Goal: Complete application form

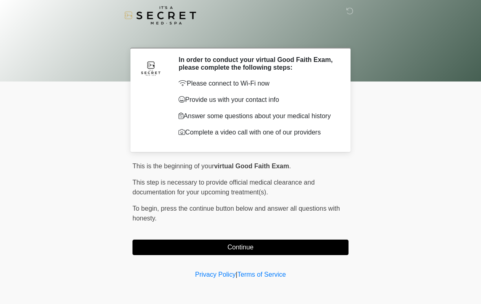
click at [162, 254] on button "Continue" at bounding box center [240, 247] width 216 height 15
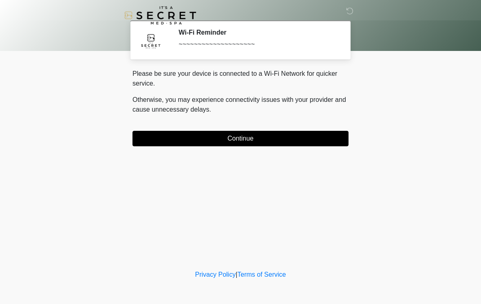
click at [190, 135] on button "Continue" at bounding box center [240, 138] width 216 height 15
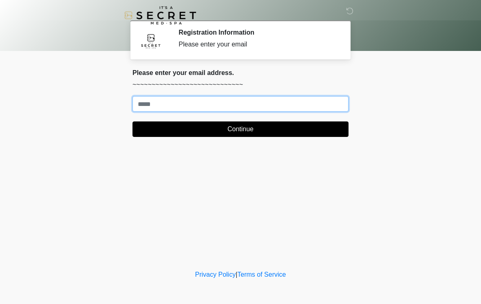
click at [207, 106] on input "Where should we email your treatment plan?" at bounding box center [240, 103] width 216 height 15
type input "**********"
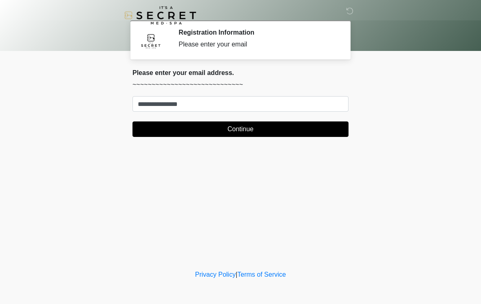
click at [281, 123] on button "Continue" at bounding box center [240, 128] width 216 height 15
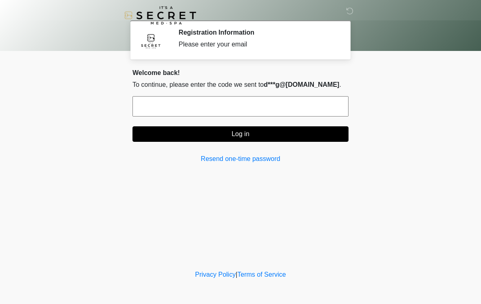
click at [240, 104] on input "text" at bounding box center [240, 106] width 216 height 20
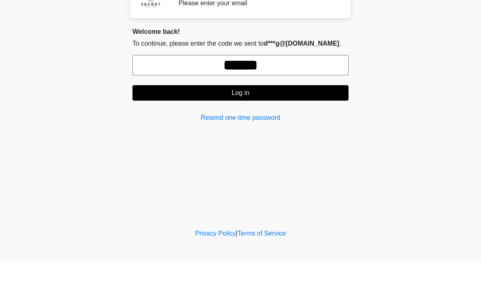
type input "******"
click at [280, 126] on button "Log in" at bounding box center [240, 133] width 216 height 15
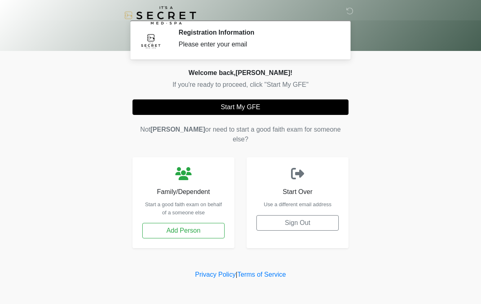
click at [251, 110] on button "Start My GFE" at bounding box center [240, 106] width 216 height 15
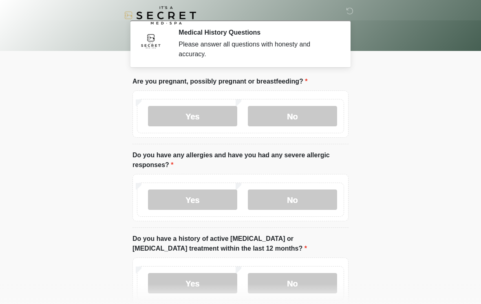
click at [308, 116] on label "No" at bounding box center [292, 116] width 89 height 20
click at [314, 203] on label "No" at bounding box center [292, 199] width 89 height 20
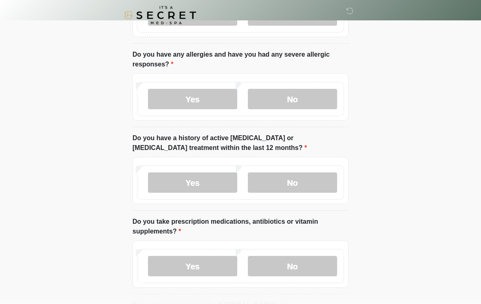
click at [315, 174] on label "No" at bounding box center [292, 183] width 89 height 20
click at [295, 258] on label "No" at bounding box center [292, 266] width 89 height 20
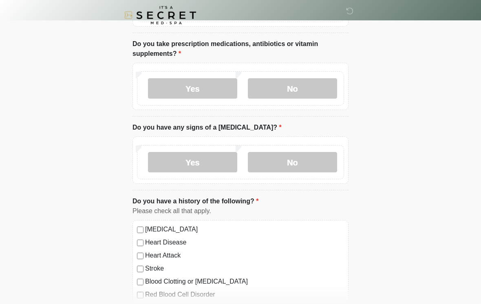
click at [311, 166] on label "No" at bounding box center [292, 162] width 89 height 20
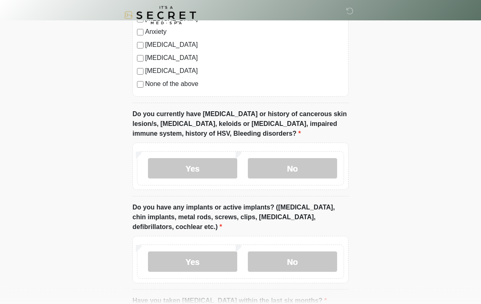
scroll to position [573, 0]
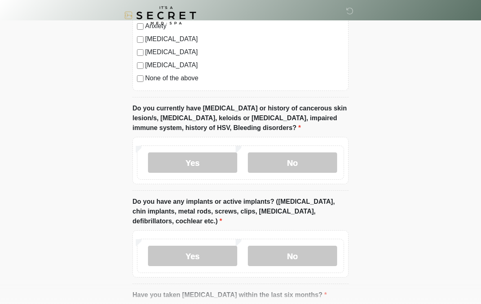
click at [311, 158] on label "No" at bounding box center [292, 162] width 89 height 20
click at [310, 260] on label "No" at bounding box center [292, 256] width 89 height 20
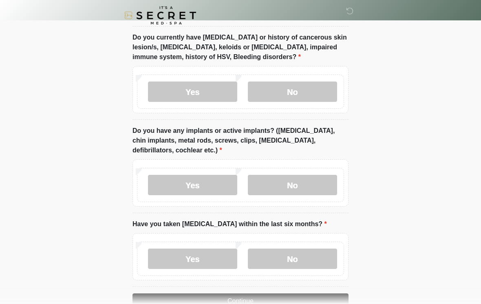
scroll to position [678, 0]
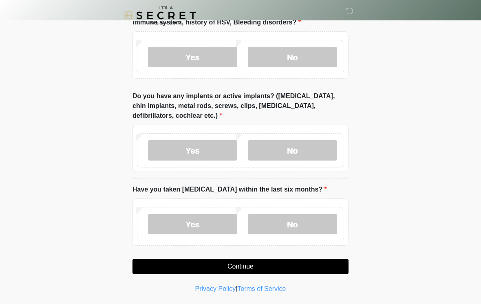
click at [301, 219] on label "No" at bounding box center [292, 224] width 89 height 20
click at [292, 262] on button "Continue" at bounding box center [240, 266] width 216 height 15
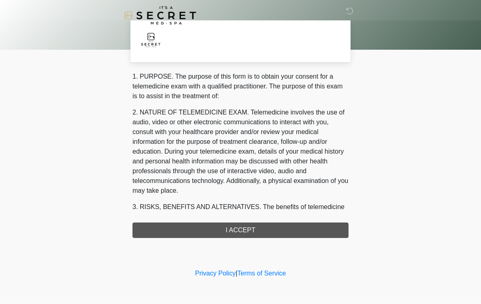
scroll to position [0, 0]
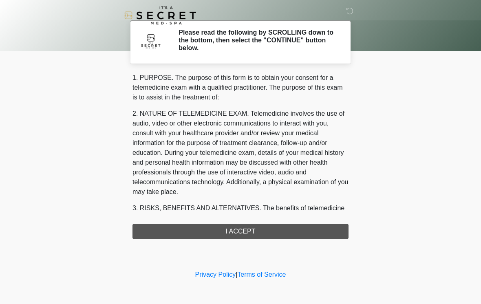
click at [284, 228] on div "1. PURPOSE. The purpose of this form is to obtain your consent for a telemedici…" at bounding box center [240, 156] width 216 height 166
click at [257, 234] on div "1. PURPOSE. The purpose of this form is to obtain your consent for a telemedici…" at bounding box center [240, 156] width 216 height 166
click at [321, 229] on div "1. PURPOSE. The purpose of this form is to obtain your consent for a telemedici…" at bounding box center [240, 156] width 216 height 166
click at [255, 228] on div "1. PURPOSE. The purpose of this form is to obtain your consent for a telemedici…" at bounding box center [240, 156] width 216 height 166
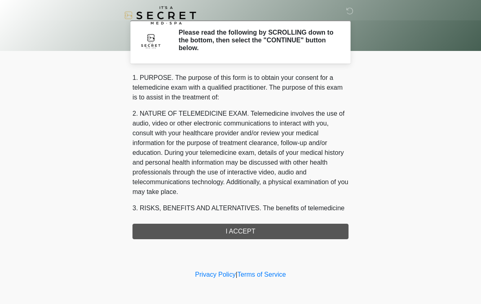
click at [277, 227] on div "1. PURPOSE. The purpose of this form is to obtain your consent for a telemedici…" at bounding box center [240, 156] width 216 height 166
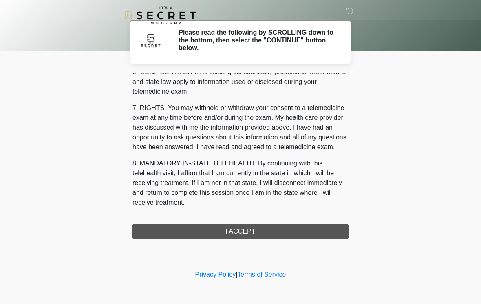
scroll to position [332, 0]
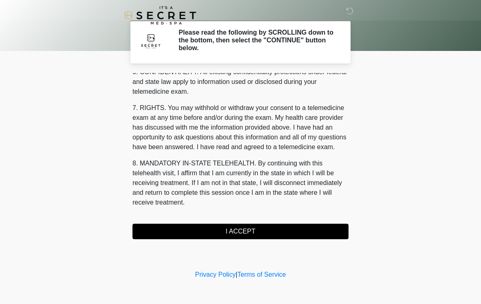
click at [320, 231] on button "I ACCEPT" at bounding box center [240, 231] width 216 height 15
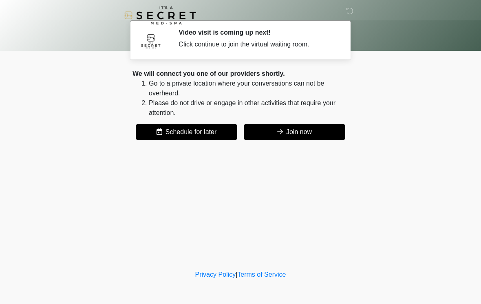
click at [329, 130] on button "Join now" at bounding box center [294, 131] width 101 height 15
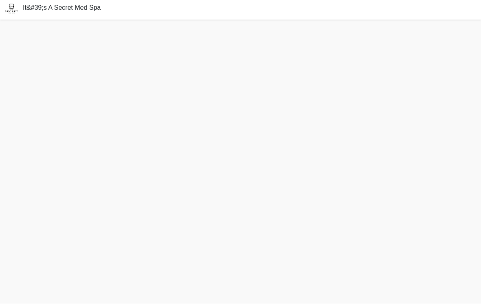
scroll to position [11, 0]
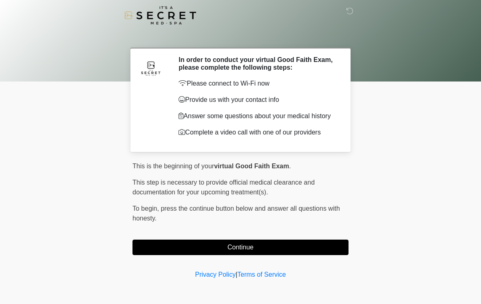
click at [229, 251] on button "Continue" at bounding box center [240, 247] width 216 height 15
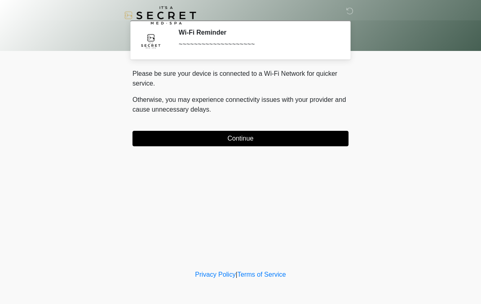
click at [159, 126] on div "Please be sure your device is connected to a Wi-Fi Network for quicker service.…" at bounding box center [240, 107] width 216 height 77
click at [163, 143] on button "Continue" at bounding box center [240, 138] width 216 height 15
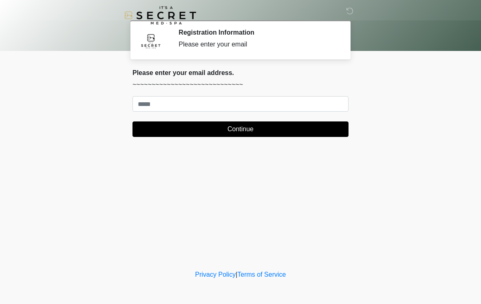
click at [303, 120] on form "Continue" at bounding box center [240, 116] width 216 height 41
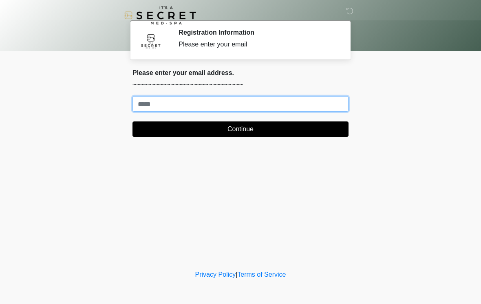
click at [273, 101] on input "Where should we email your treatment plan?" at bounding box center [240, 103] width 216 height 15
type input "**********"
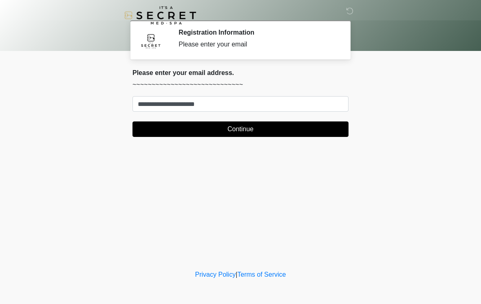
click at [288, 127] on button "Continue" at bounding box center [240, 128] width 216 height 15
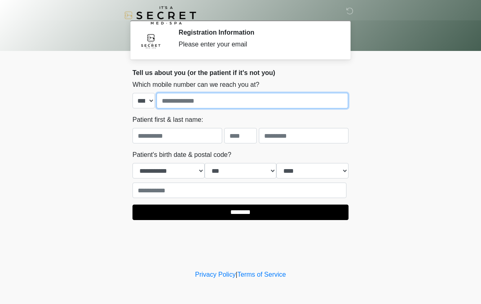
click at [286, 103] on input "tel" at bounding box center [251, 100] width 191 height 15
type input "**********"
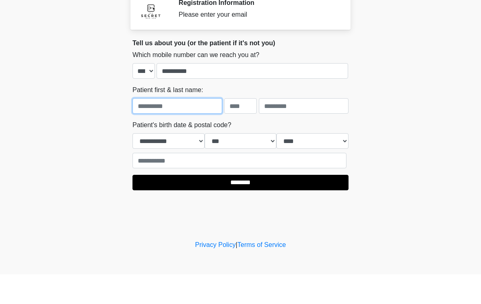
click at [200, 128] on input "text" at bounding box center [177, 135] width 90 height 15
type input "*****"
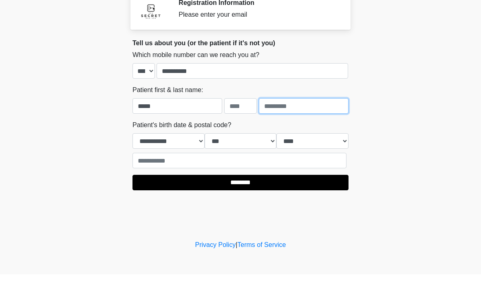
click at [306, 128] on input "text" at bounding box center [304, 135] width 90 height 15
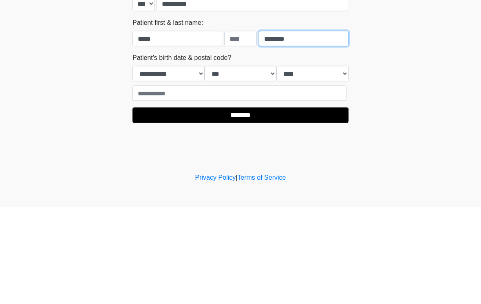
type input "********"
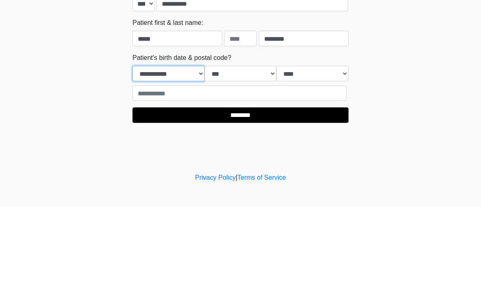
click at [182, 163] on select "**********" at bounding box center [168, 170] width 72 height 15
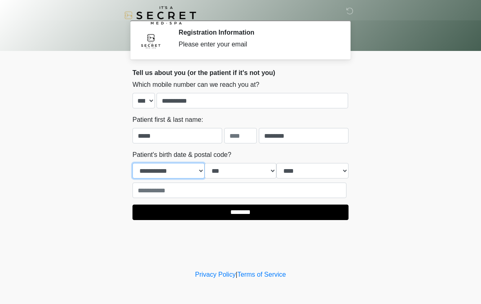
select select "*"
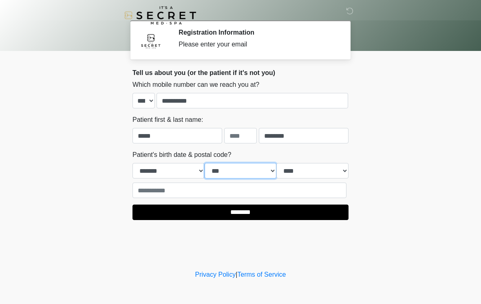
click at [257, 166] on select "*** * * * * * * * * * ** ** ** ** ** ** ** ** ** ** ** ** ** ** ** ** ** ** ** …" at bounding box center [240, 170] width 72 height 15
select select "**"
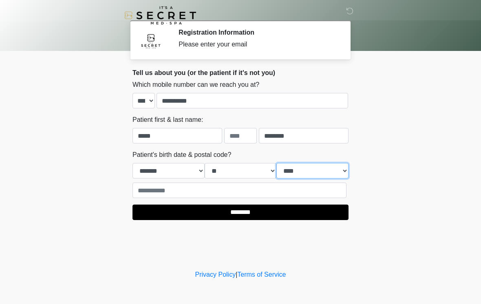
click at [323, 172] on select "**** **** **** **** **** **** **** **** **** **** **** **** **** **** **** ****…" at bounding box center [312, 170] width 72 height 15
select select "****"
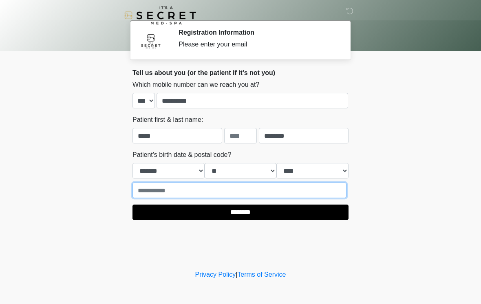
click at [318, 187] on input "text" at bounding box center [239, 189] width 214 height 15
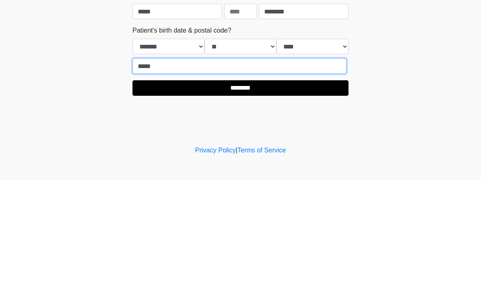
type input "*****"
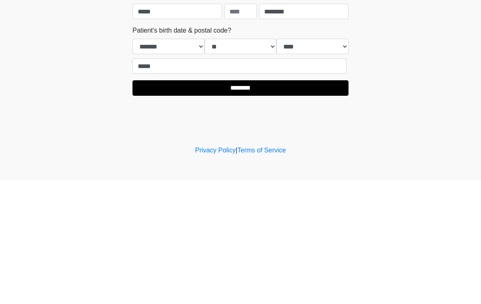
click at [253, 204] on input "********" at bounding box center [240, 211] width 216 height 15
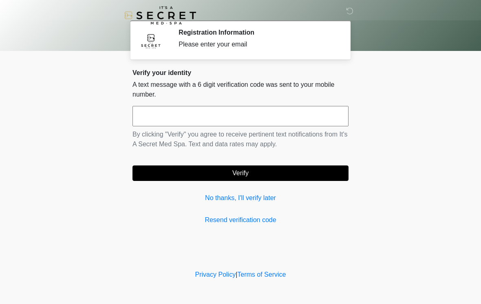
click at [314, 211] on div "Verify your identity A text message with a 6 digit verification code was sent t…" at bounding box center [240, 147] width 216 height 156
click at [318, 119] on input "text" at bounding box center [240, 116] width 216 height 20
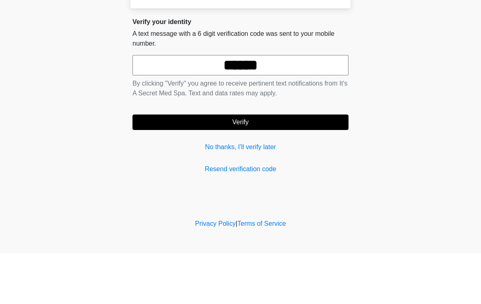
type input "******"
click at [279, 165] on button "Verify" at bounding box center [240, 172] width 216 height 15
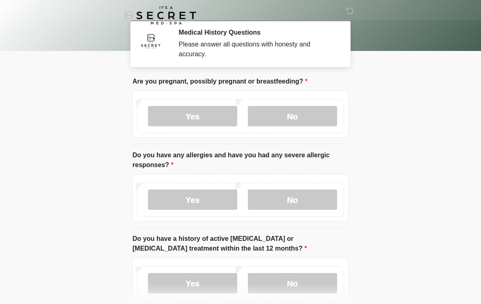
click at [324, 111] on label "No" at bounding box center [292, 116] width 89 height 20
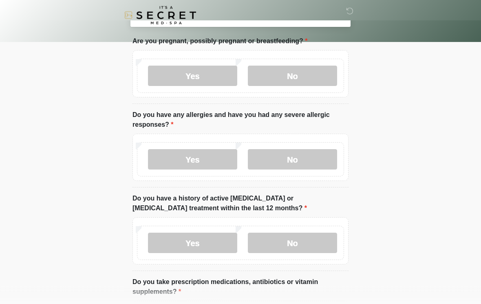
scroll to position [43, 0]
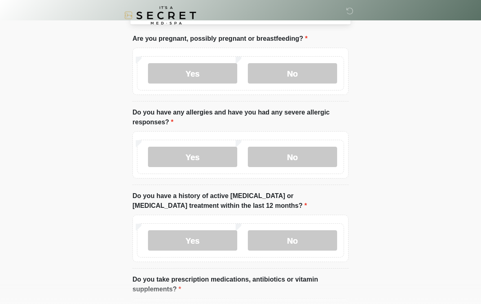
click at [311, 157] on label "No" at bounding box center [292, 157] width 89 height 20
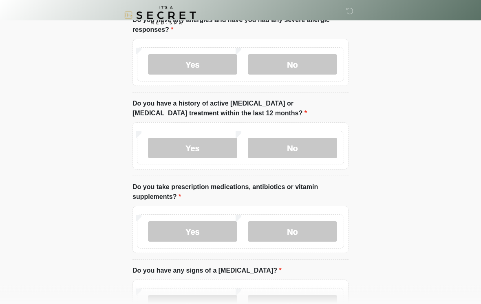
click at [309, 150] on label "No" at bounding box center [292, 148] width 89 height 20
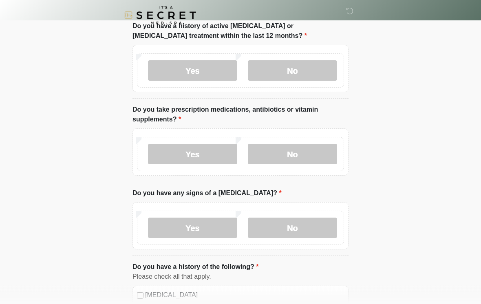
click at [223, 148] on label "Yes" at bounding box center [192, 154] width 89 height 20
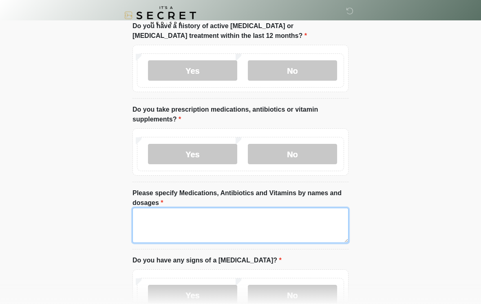
click at [255, 231] on textarea "Please specify Medications, Antibiotics and Vitamins by names and dosages" at bounding box center [240, 225] width 216 height 35
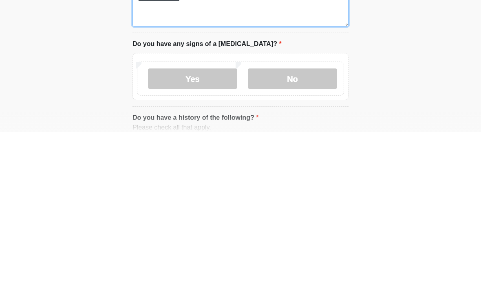
type textarea "**********"
click at [304, 240] on label "No" at bounding box center [292, 250] width 89 height 20
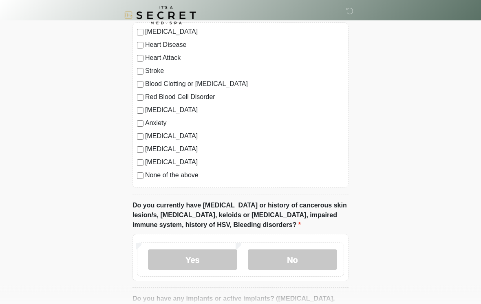
scroll to position [545, 0]
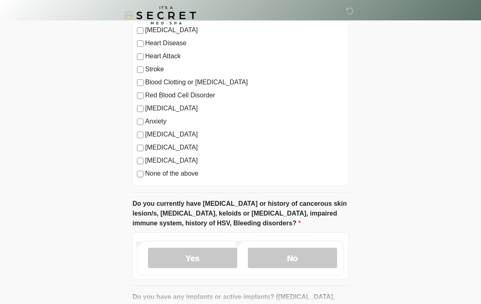
click at [167, 110] on label "Depression" at bounding box center [244, 108] width 199 height 10
click at [167, 109] on label "Depression" at bounding box center [244, 108] width 199 height 10
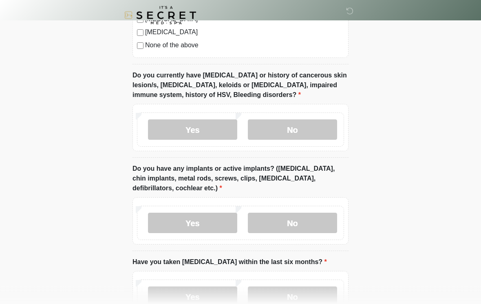
scroll to position [675, 0]
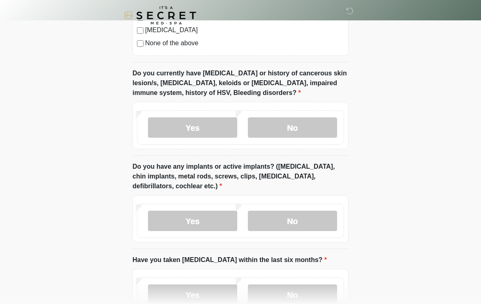
click at [311, 121] on label "No" at bounding box center [292, 127] width 89 height 20
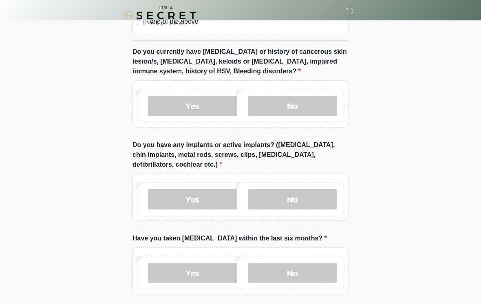
scroll to position [745, 0]
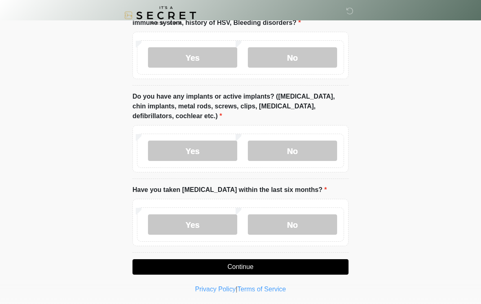
click at [317, 152] on label "No" at bounding box center [292, 151] width 89 height 20
click at [312, 214] on label "No" at bounding box center [292, 224] width 89 height 20
click at [276, 268] on button "Continue" at bounding box center [240, 266] width 216 height 15
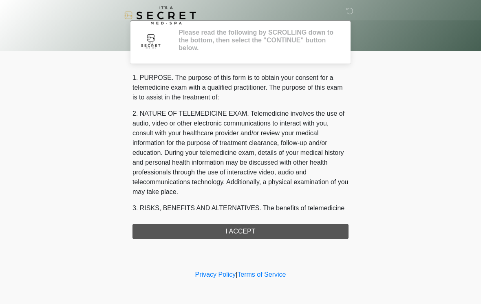
scroll to position [0, 0]
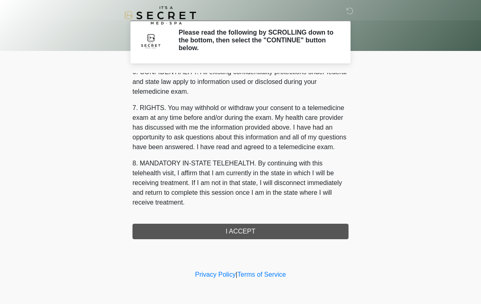
click at [258, 231] on div "1. PURPOSE. The purpose of this form is to obtain your consent for a telemedici…" at bounding box center [240, 156] width 216 height 166
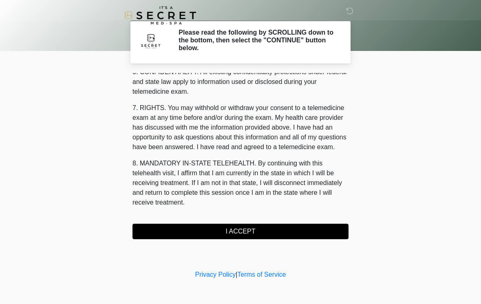
scroll to position [332, 0]
click at [265, 231] on button "I ACCEPT" at bounding box center [240, 231] width 216 height 15
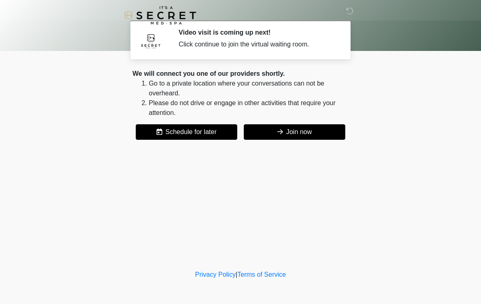
click at [307, 134] on button "Join now" at bounding box center [294, 131] width 101 height 15
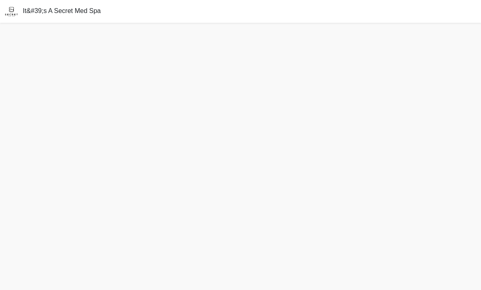
scroll to position [17, 0]
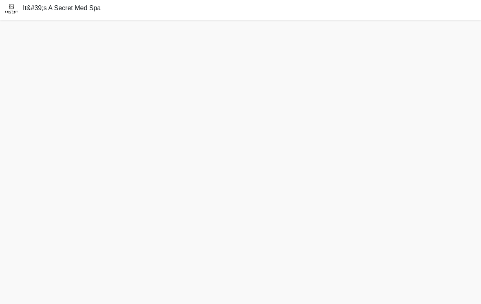
scroll to position [2, 0]
